Goal: Information Seeking & Learning: Learn about a topic

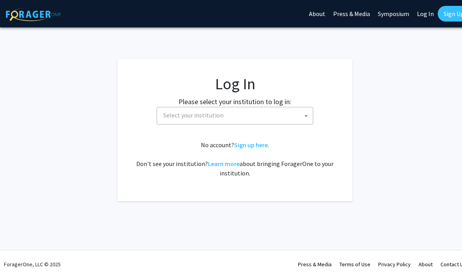
select select
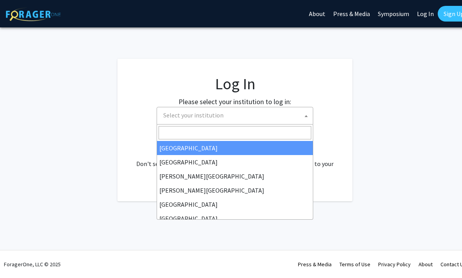
drag, startPoint x: 245, startPoint y: 120, endPoint x: 251, endPoint y: 129, distance: 10.8
click at [246, 123] on span "Select your institution" at bounding box center [236, 115] width 153 height 16
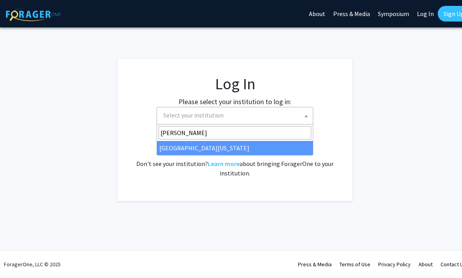
type input "kent"
select select "13"
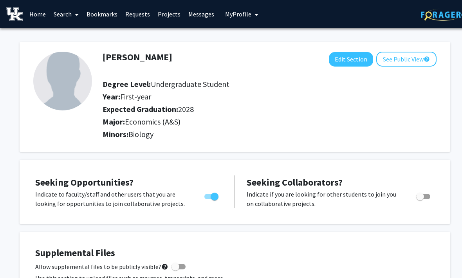
click at [149, 101] on div "Year: First-year" at bounding box center [248, 98] width 302 height 13
click at [369, 59] on button "Edit Section" at bounding box center [351, 59] width 44 height 14
select select "first-year"
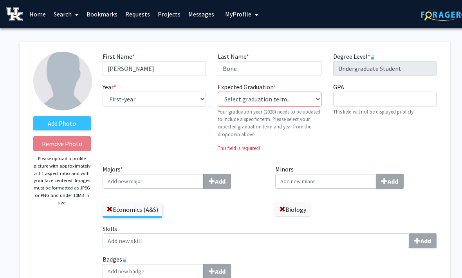
click at [134, 177] on input "Majors * Add" at bounding box center [153, 181] width 101 height 15
click at [284, 208] on span at bounding box center [282, 209] width 6 height 6
click at [161, 184] on input "Majors * Add" at bounding box center [153, 181] width 101 height 15
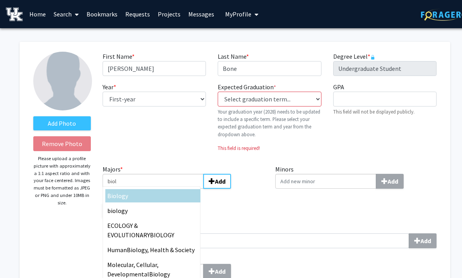
type input "biol"
click at [118, 197] on span "ogy" at bounding box center [123, 196] width 10 height 8
click at [117, 189] on input "biol" at bounding box center [153, 181] width 101 height 15
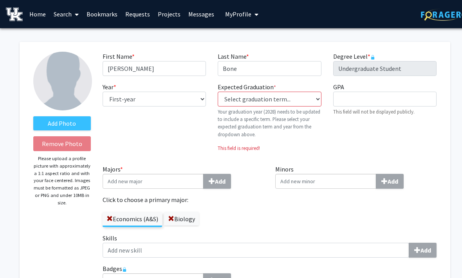
click at [341, 185] on input "Minors Add" at bounding box center [325, 181] width 101 height 15
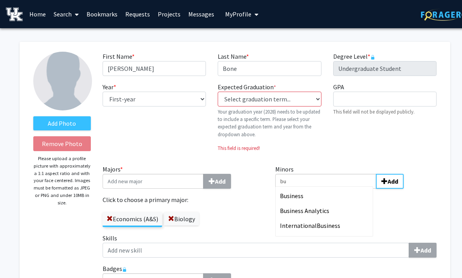
type input "bu"
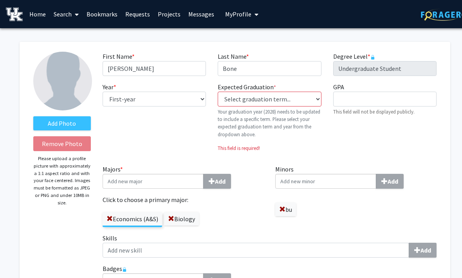
click at [340, 177] on input "Minors Add" at bounding box center [325, 181] width 101 height 15
click at [285, 210] on span at bounding box center [282, 209] width 6 height 6
click at [318, 179] on input "Minors Add" at bounding box center [325, 181] width 101 height 15
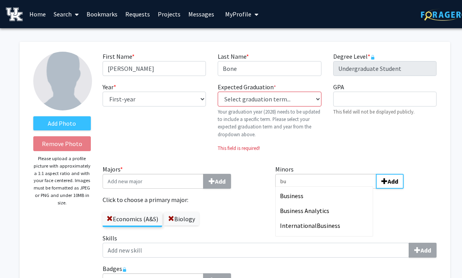
type input "bu"
click at [334, 213] on div "Bu siness Analytics" at bounding box center [325, 210] width 91 height 9
click at [334, 189] on input "bu" at bounding box center [325, 181] width 101 height 15
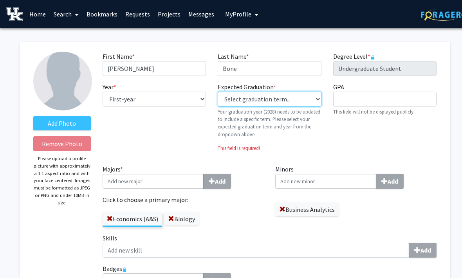
click at [292, 94] on select "Select graduation term... Previous: 2028 (Please select a specific term) Spring…" at bounding box center [269, 99] width 103 height 15
select select "42: spring_2028"
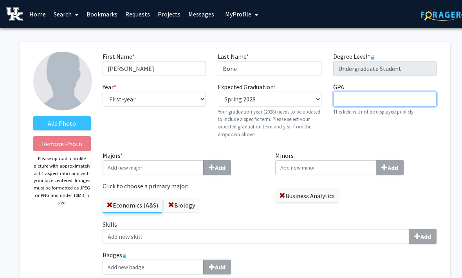
click at [366, 105] on input "GPA required" at bounding box center [384, 99] width 103 height 15
type input "3.87"
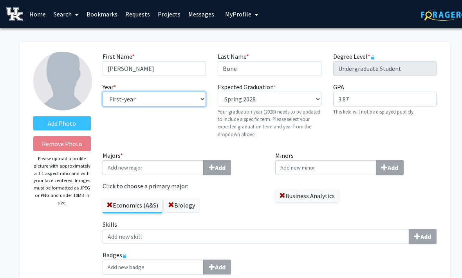
click at [131, 97] on select "--- First-year Sophomore Junior Senior Postbaccalaureate Certificate" at bounding box center [154, 99] width 103 height 15
select select "sophomore"
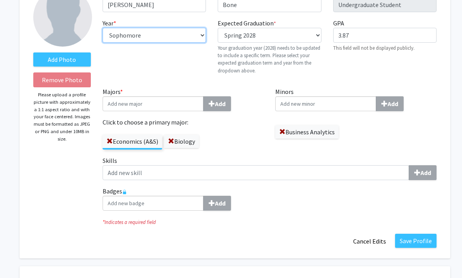
scroll to position [64, 0]
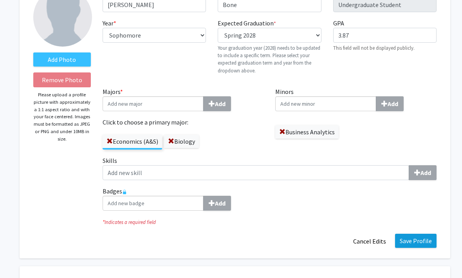
click at [410, 237] on button "Save Profile" at bounding box center [416, 241] width 42 height 14
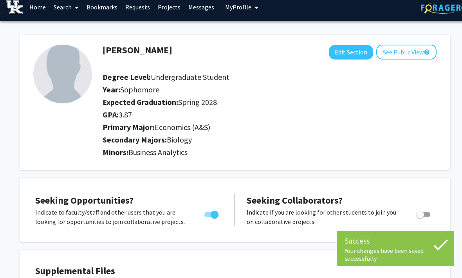
scroll to position [0, 0]
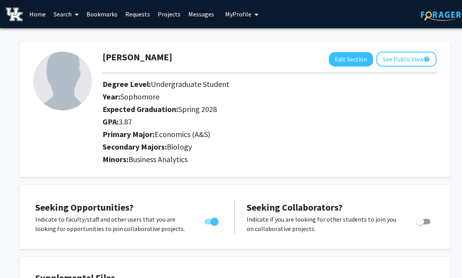
click at [33, 12] on link "Home" at bounding box center [37, 13] width 24 height 27
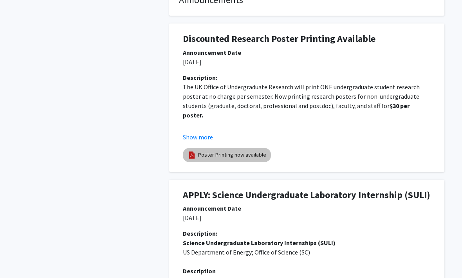
scroll to position [267, 0]
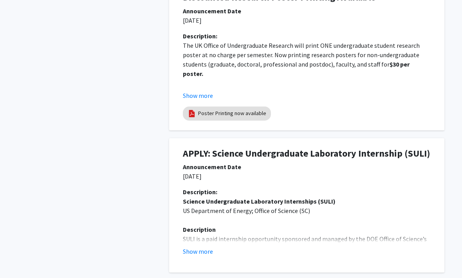
click at [203, 250] on button "Show more" at bounding box center [198, 251] width 30 height 9
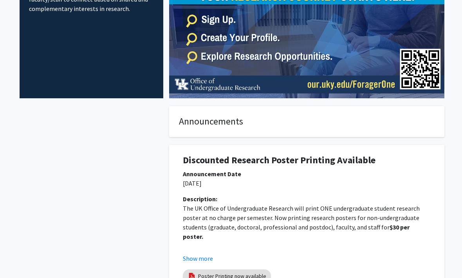
scroll to position [0, 0]
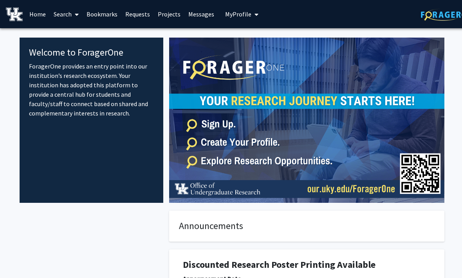
click at [69, 13] on link "Search" at bounding box center [66, 13] width 33 height 27
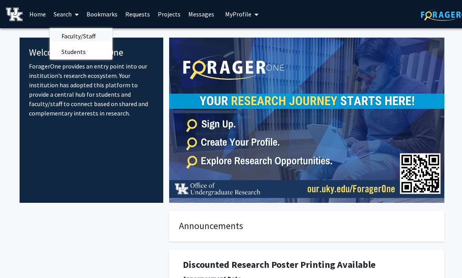
click at [84, 38] on span "Faculty/Staff" at bounding box center [79, 36] width 58 height 16
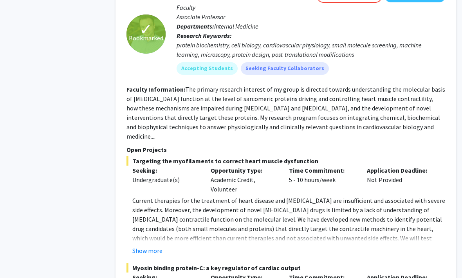
scroll to position [3903, 8]
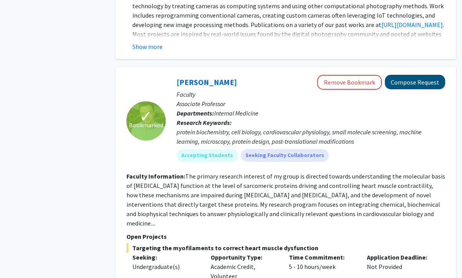
drag, startPoint x: 411, startPoint y: 11, endPoint x: 401, endPoint y: 11, distance: 10.6
click at [404, 75] on button "Compose Request" at bounding box center [415, 82] width 60 height 14
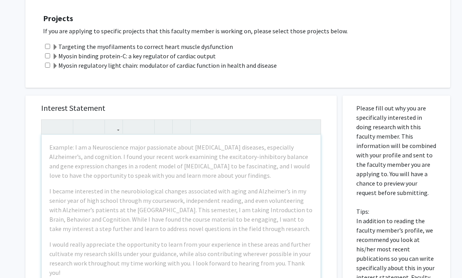
scroll to position [211, 0]
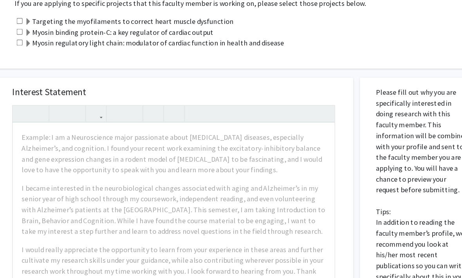
click at [166, 24] on label "Targeting the myofilaments to correct heart muscle dysfunction" at bounding box center [142, 28] width 181 height 9
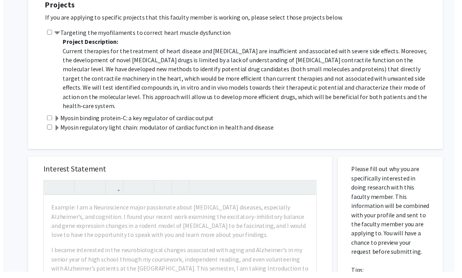
scroll to position [206, 0]
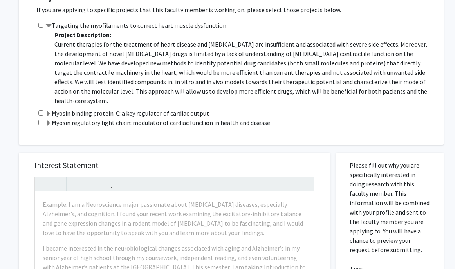
click at [177, 117] on label "Myosin binding protein-C: a key regulator of cardiac output" at bounding box center [134, 121] width 164 height 9
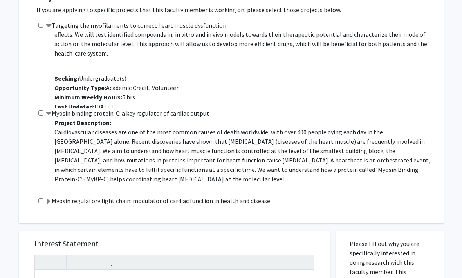
scroll to position [47, 0]
click at [158, 206] on div "Projects If you are applying to specific projects that this faculty member is w…" at bounding box center [236, 99] width 415 height 229
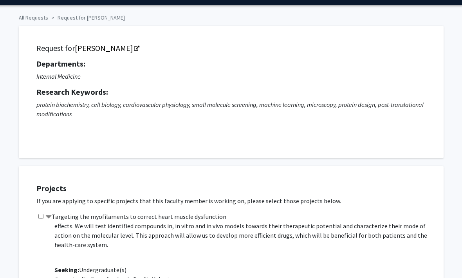
scroll to position [3, 7]
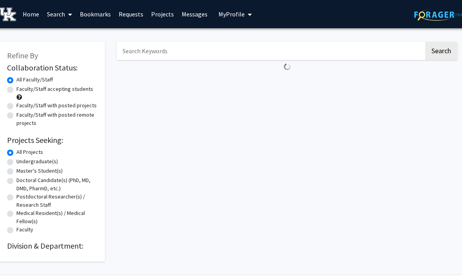
scroll to position [0, 8]
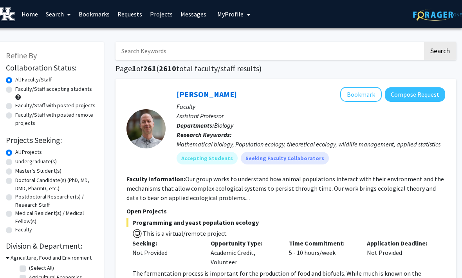
click at [162, 52] on input "Search Keywords" at bounding box center [269, 51] width 307 height 18
click at [440, 50] on button "Search" at bounding box center [440, 51] width 32 height 18
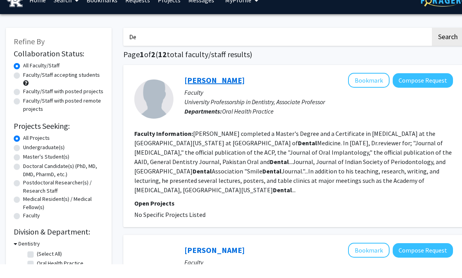
type input "D"
click at [448, 42] on button "Search" at bounding box center [448, 51] width 32 height 18
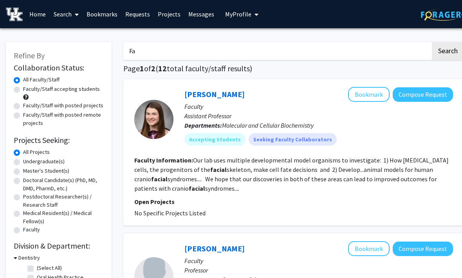
type input "F"
click at [269, 48] on input "Skin" at bounding box center [276, 51] width 307 height 18
click at [283, 89] on div "[PERSON_NAME] Bookmark Compose Request" at bounding box center [318, 94] width 269 height 15
click at [260, 48] on input "Skin" at bounding box center [276, 51] width 307 height 18
type input "S"
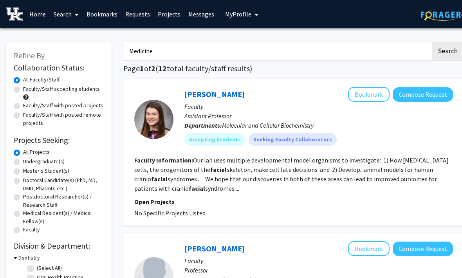
type input "Medicine"
click at [448, 50] on button "Search" at bounding box center [448, 51] width 32 height 18
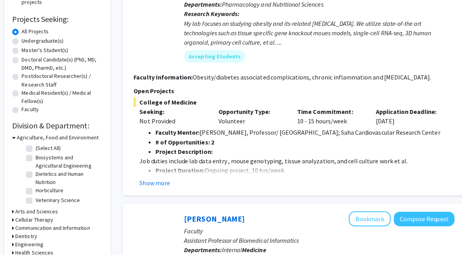
scroll to position [153, 0]
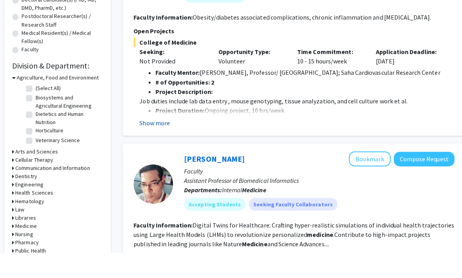
click at [151, 144] on button "Show more" at bounding box center [155, 148] width 30 height 9
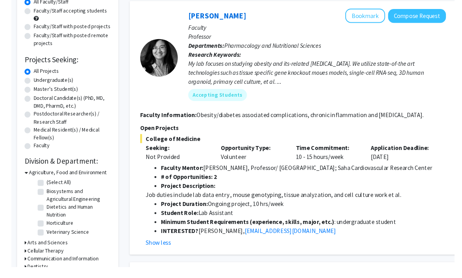
scroll to position [94, 0]
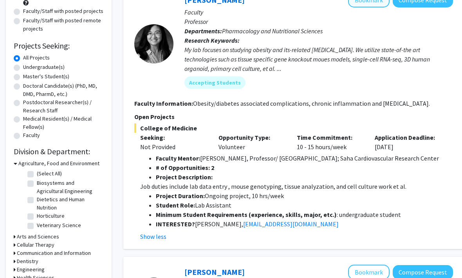
click at [378, 6] on button "Bookmark" at bounding box center [369, 0] width 42 height 15
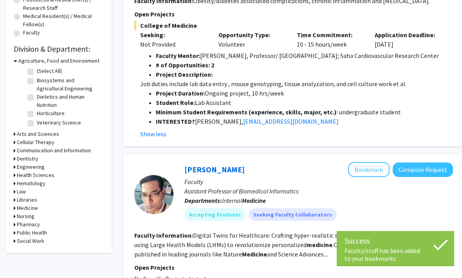
scroll to position [0, 0]
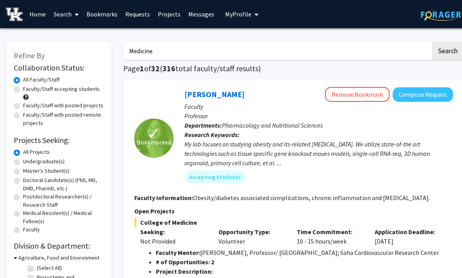
click at [71, 13] on link "Search" at bounding box center [66, 13] width 33 height 27
click at [78, 41] on span "Faculty/Staff" at bounding box center [79, 36] width 58 height 16
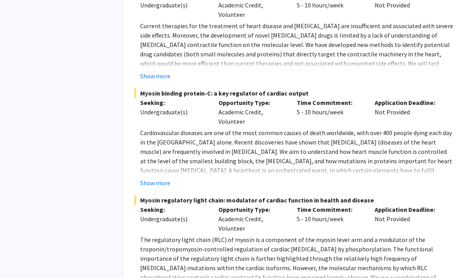
scroll to position [4164, 0]
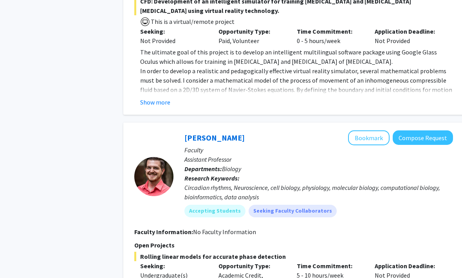
scroll to position [1057, 0]
click at [360, 131] on button "Bookmark" at bounding box center [369, 138] width 42 height 15
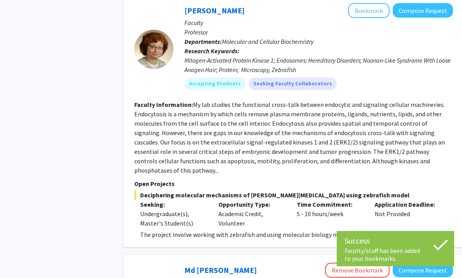
scroll to position [1498, 0]
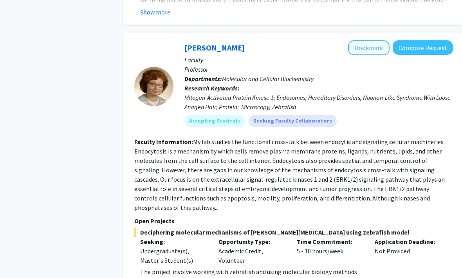
click at [369, 40] on button "Bookmark" at bounding box center [369, 47] width 42 height 15
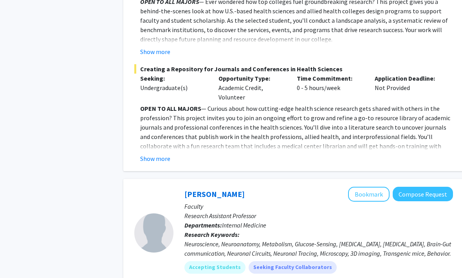
scroll to position [2607, 0]
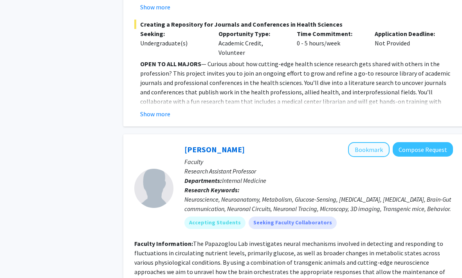
click at [373, 143] on button "Bookmark" at bounding box center [369, 150] width 42 height 15
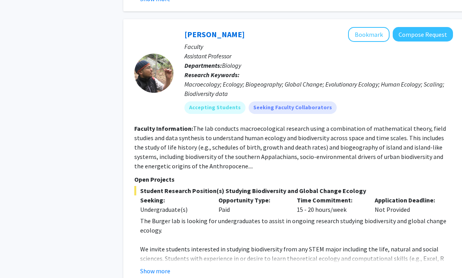
scroll to position [3004, 0]
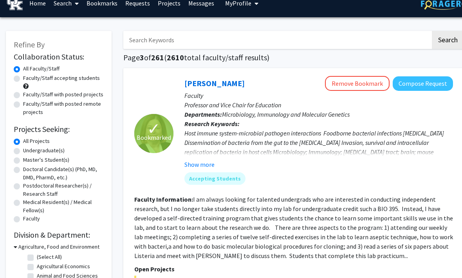
scroll to position [11, 0]
click at [364, 86] on button "Remove Bookmark" at bounding box center [357, 83] width 65 height 15
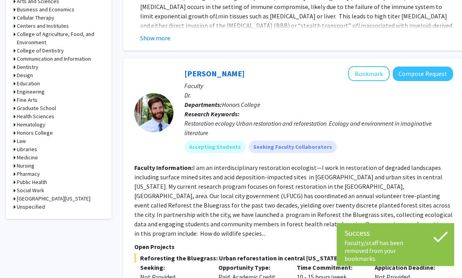
scroll to position [439, 0]
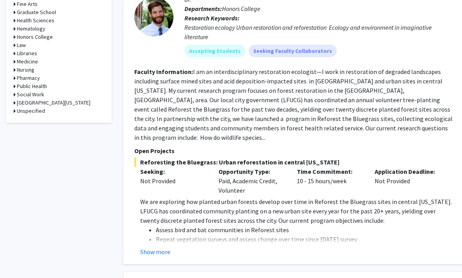
click at [167, 247] on button "Show more" at bounding box center [155, 251] width 30 height 9
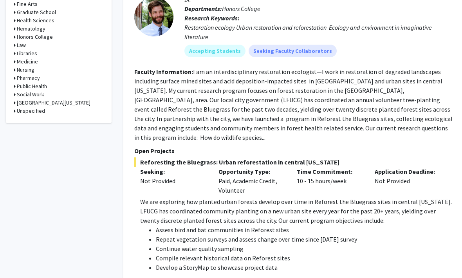
scroll to position [442, 0]
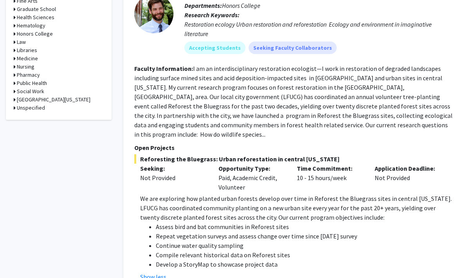
click at [253, 118] on fg-read-more "I am an interdisciplinary restoration ecologist—I work in restoration of degrad…" at bounding box center [293, 102] width 318 height 74
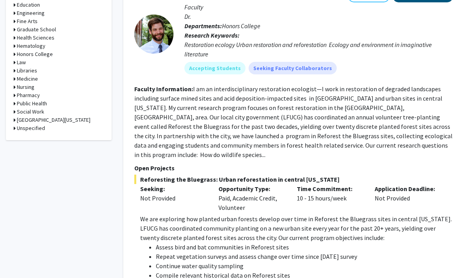
scroll to position [379, 0]
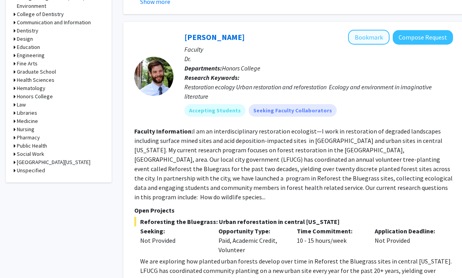
click at [380, 39] on button "Bookmark" at bounding box center [369, 37] width 42 height 15
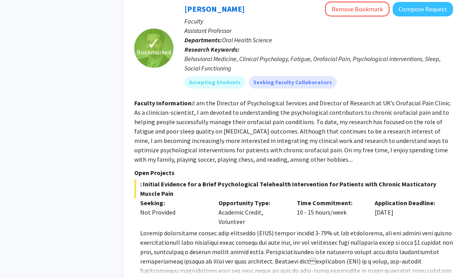
scroll to position [1346, 0]
click at [156, 278] on button "Show more" at bounding box center [155, 282] width 30 height 9
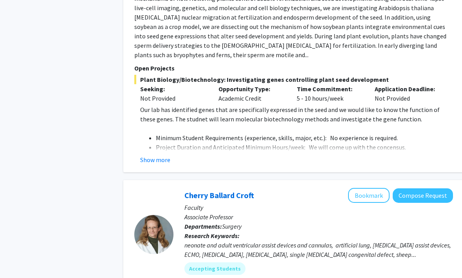
scroll to position [2841, 0]
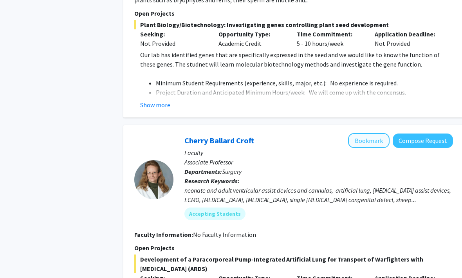
click at [367, 133] on button "Bookmark" at bounding box center [369, 140] width 42 height 15
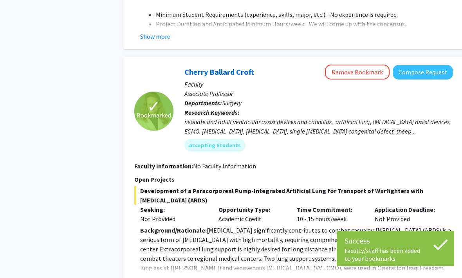
scroll to position [2910, 0]
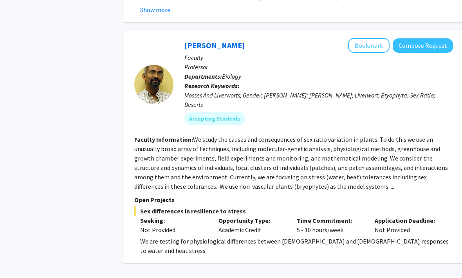
scroll to position [2383, 0]
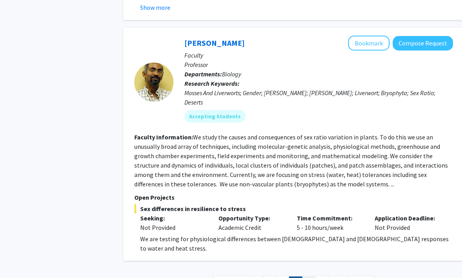
click at [309, 276] on link "5" at bounding box center [308, 283] width 13 height 14
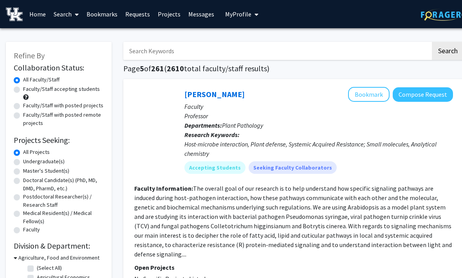
scroll to position [38, 0]
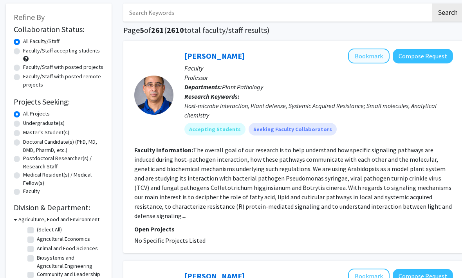
click at [375, 55] on button "Bookmark" at bounding box center [369, 56] width 42 height 15
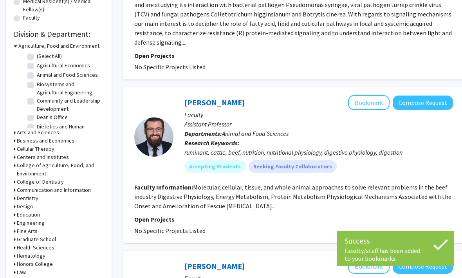
scroll to position [265, 0]
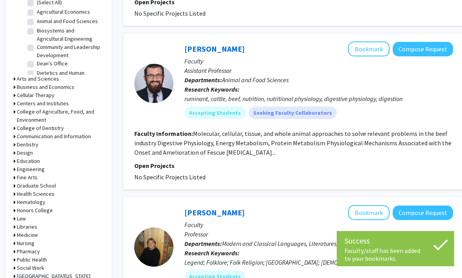
drag, startPoint x: 381, startPoint y: 37, endPoint x: 357, endPoint y: 23, distance: 27.3
click at [369, 34] on div "[PERSON_NAME] Bookmark Compose Request Faculty Assistant Professor Departments:…" at bounding box center [293, 112] width 341 height 156
click at [368, 42] on button "Bookmark" at bounding box center [369, 49] width 42 height 15
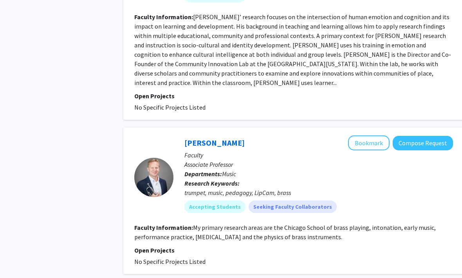
scroll to position [1828, 0]
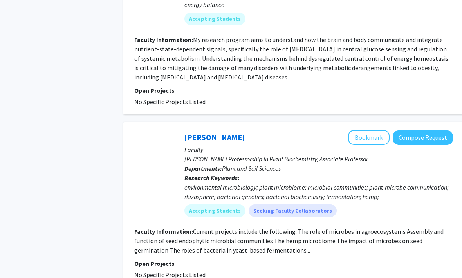
scroll to position [1839, 0]
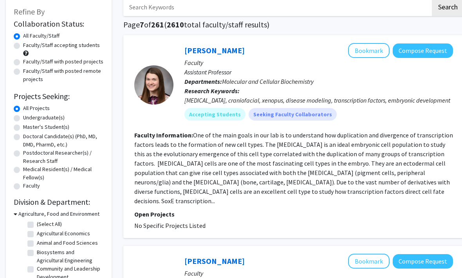
scroll to position [48, 0]
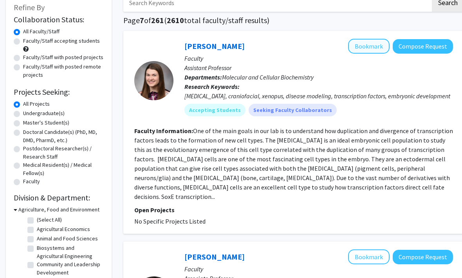
click at [370, 47] on button "Bookmark" at bounding box center [369, 46] width 42 height 15
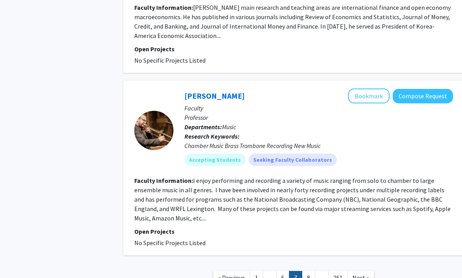
scroll to position [0, 0]
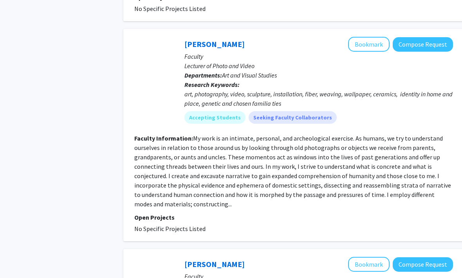
scroll to position [830, 0]
